Goal: Task Accomplishment & Management: Manage account settings

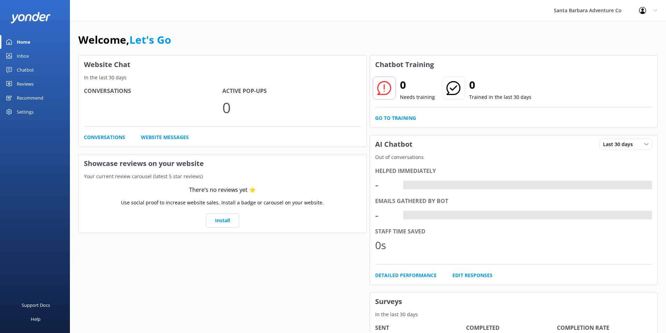
click at [34, 57] on link "Inbox" at bounding box center [35, 56] width 70 height 14
